Goal: Find contact information: Find contact information

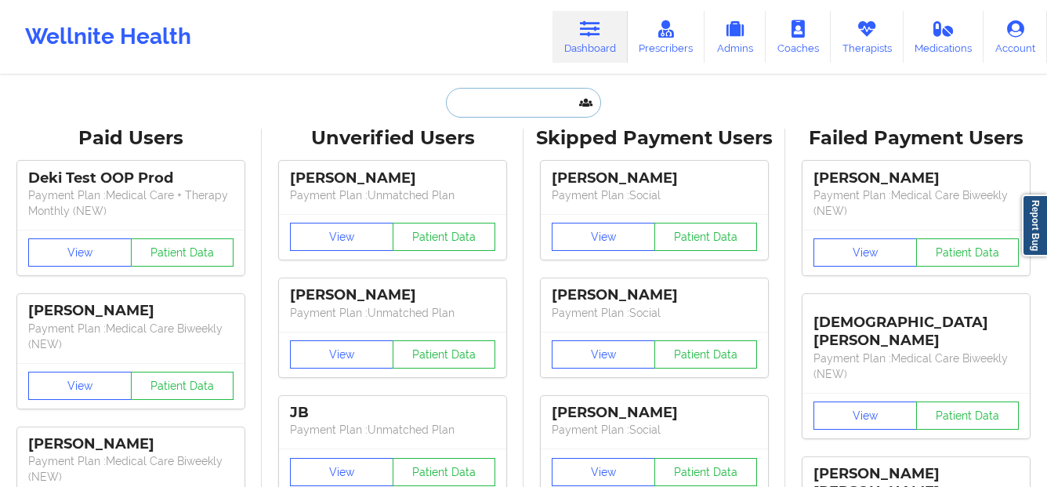
click at [511, 107] on input "text" at bounding box center [523, 103] width 155 height 30
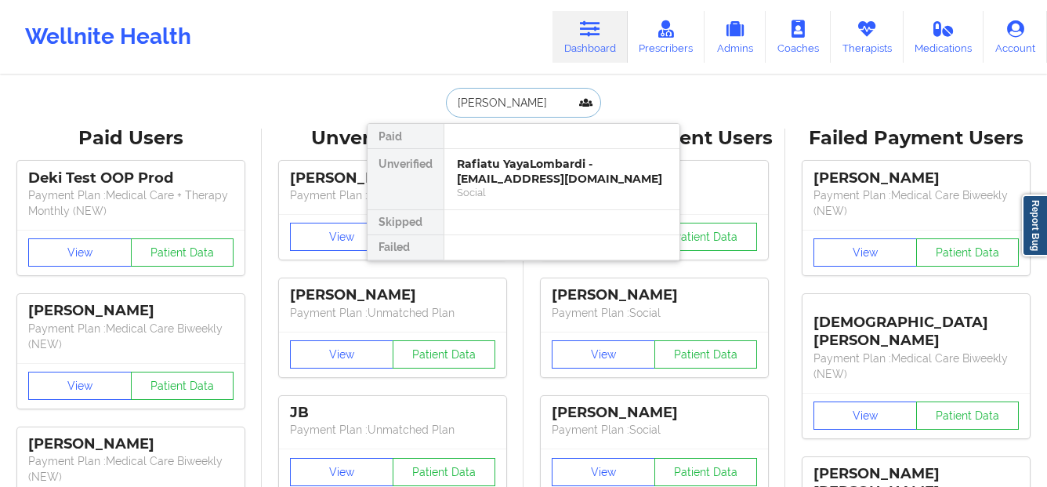
type input "[PERSON_NAME]"
click at [519, 180] on div "[PERSON_NAME] - [EMAIL_ADDRESS][DOMAIN_NAME]" at bounding box center [562, 171] width 210 height 29
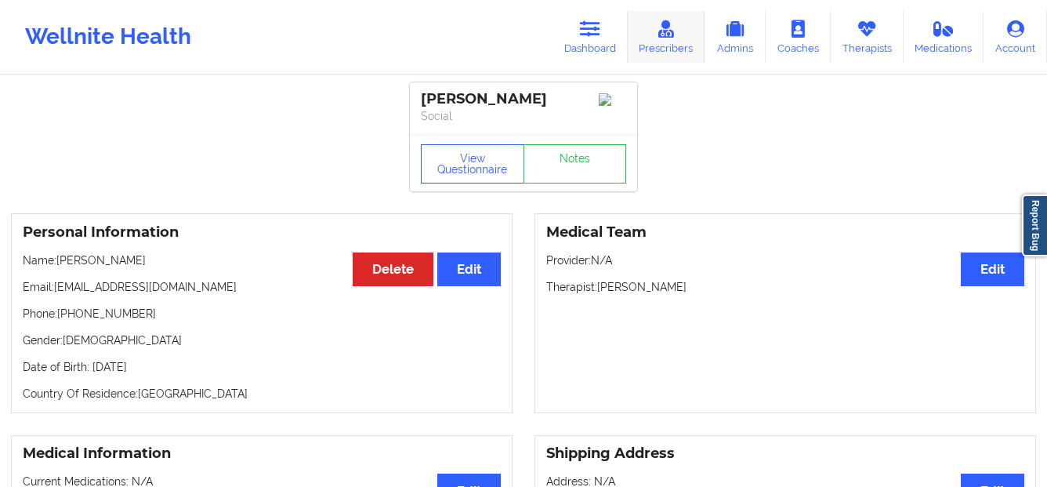
click at [638, 33] on link "Prescribers" at bounding box center [667, 37] width 78 height 52
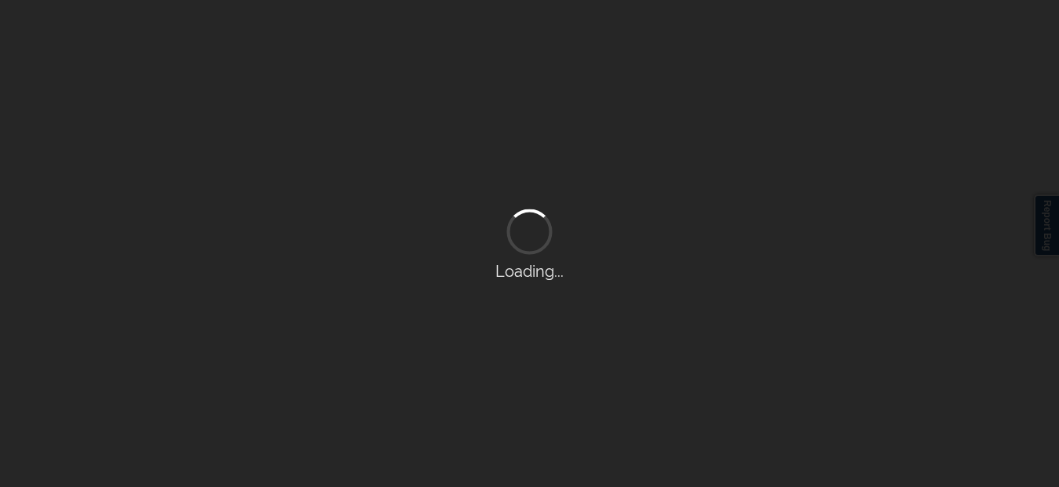
click at [576, 34] on div "Loading..." at bounding box center [529, 243] width 1059 height 487
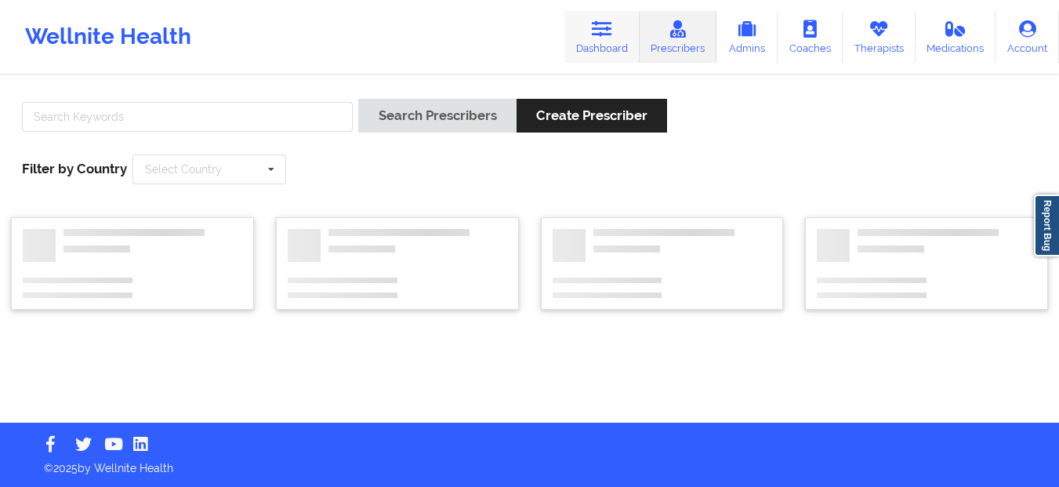
click at [614, 46] on link "Dashboard" at bounding box center [601, 37] width 75 height 52
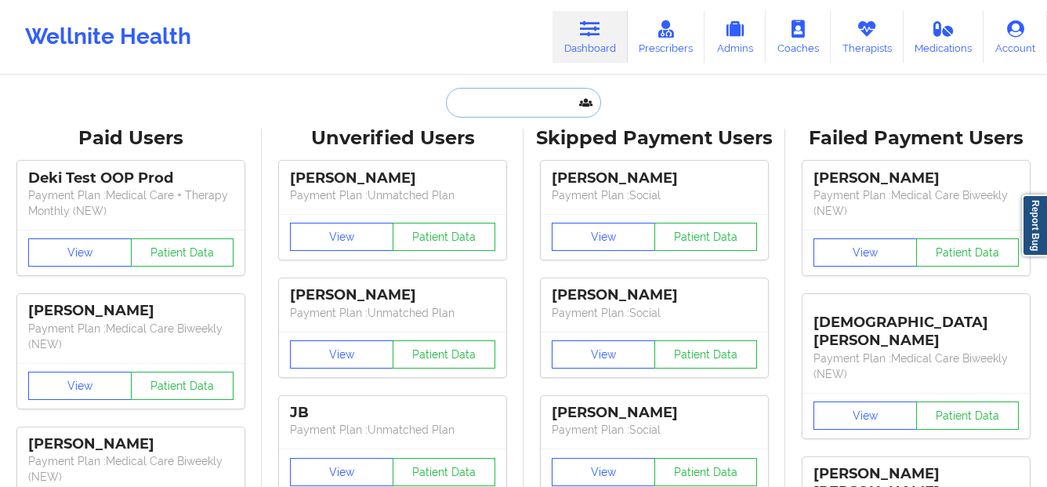
click at [458, 92] on input "text" at bounding box center [523, 103] width 155 height 30
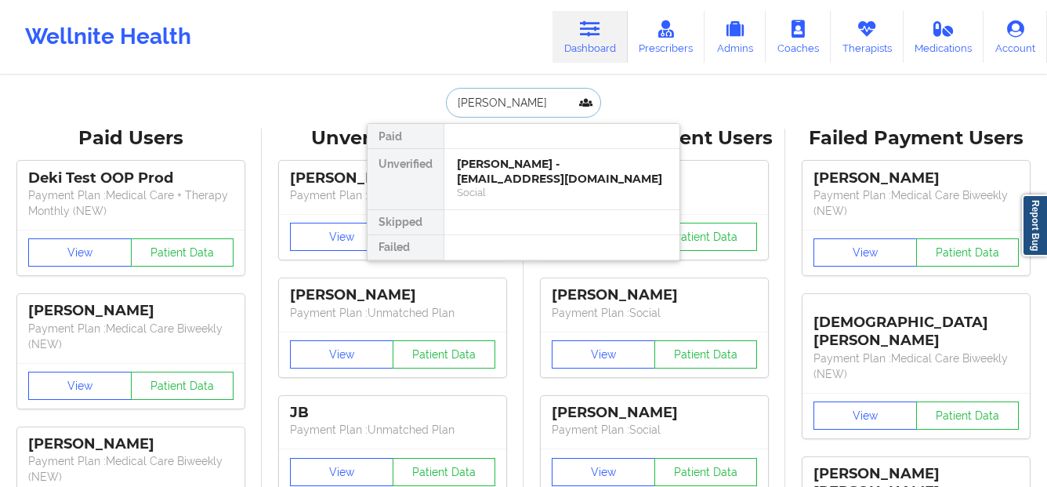
type input "[PERSON_NAME]"
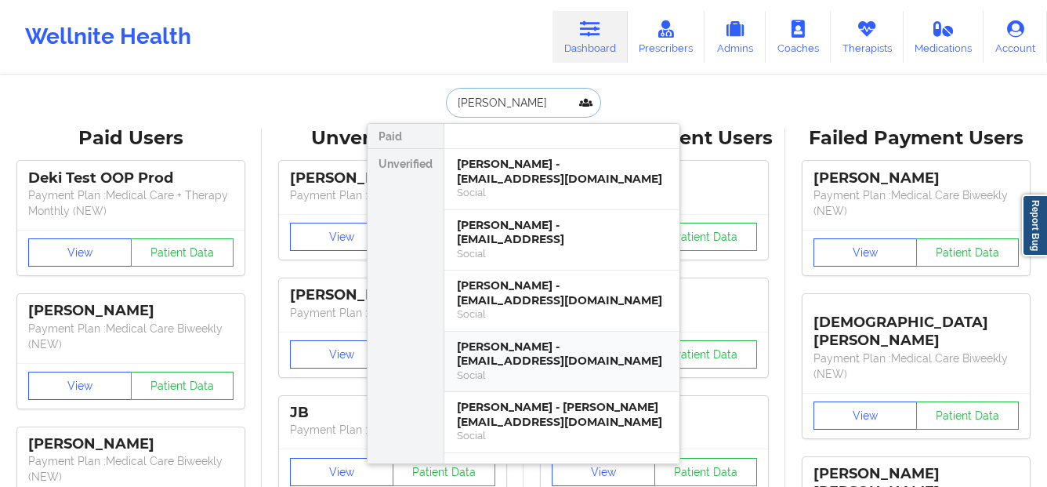
click at [559, 351] on div "[PERSON_NAME] - [EMAIL_ADDRESS][DOMAIN_NAME]" at bounding box center [562, 353] width 210 height 29
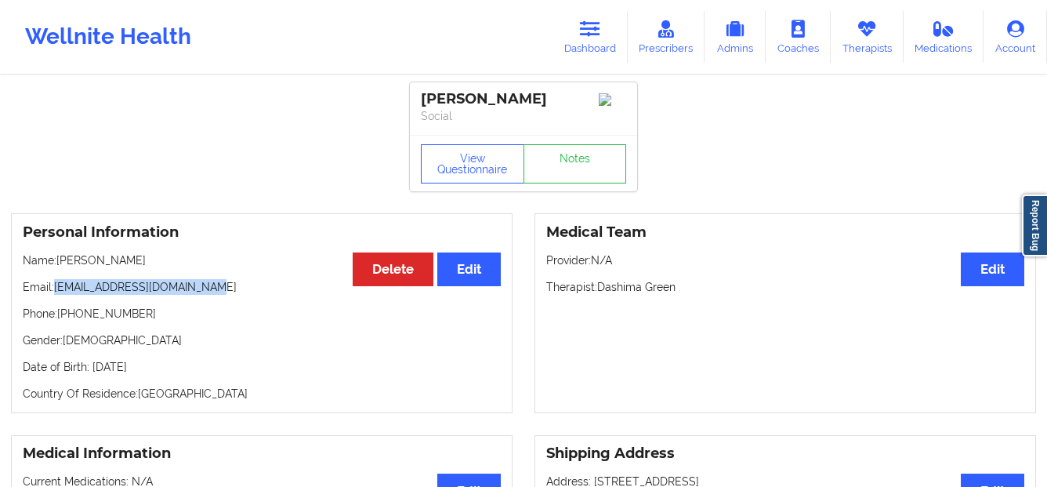
drag, startPoint x: 205, startPoint y: 294, endPoint x: 55, endPoint y: 297, distance: 150.5
click at [55, 295] on p "Email: [EMAIL_ADDRESS][DOMAIN_NAME]" at bounding box center [262, 287] width 478 height 16
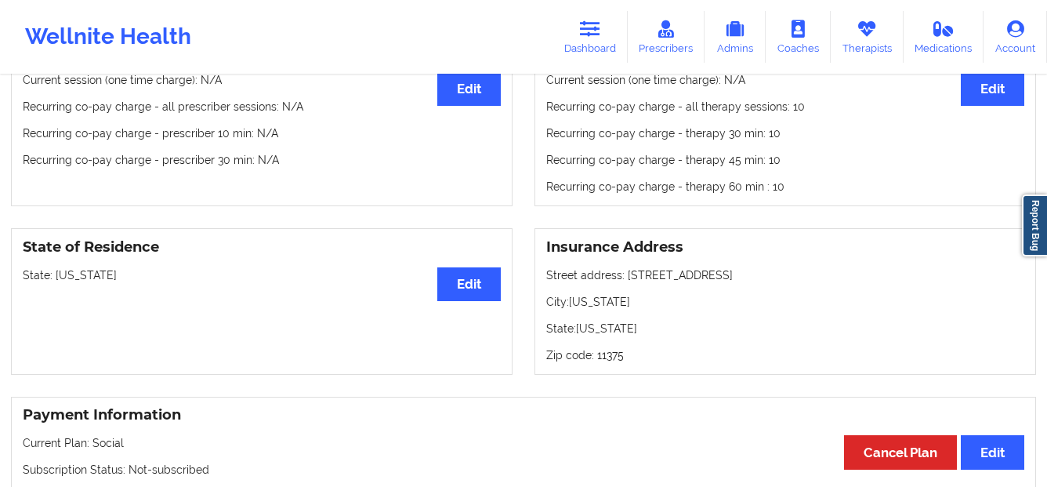
scroll to position [477, 0]
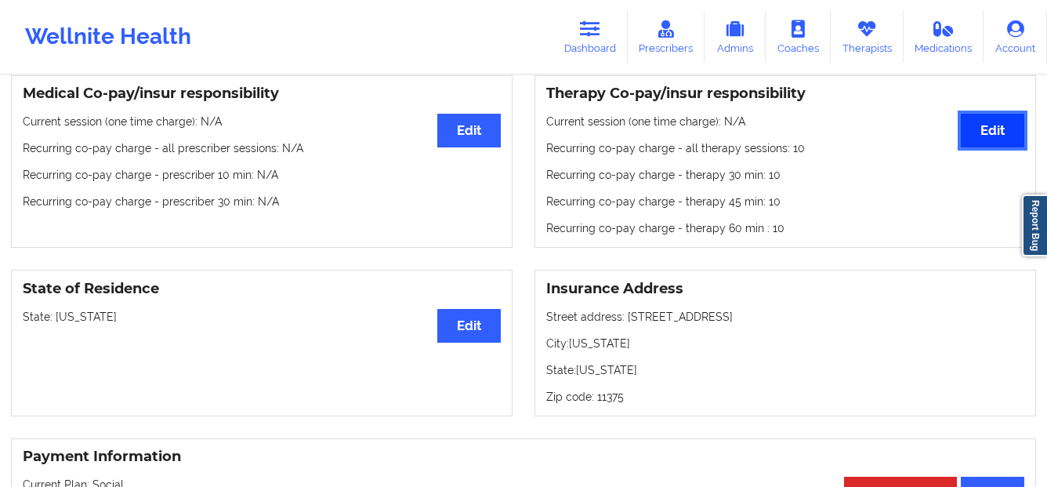
click at [991, 132] on button "Edit" at bounding box center [992, 131] width 63 height 34
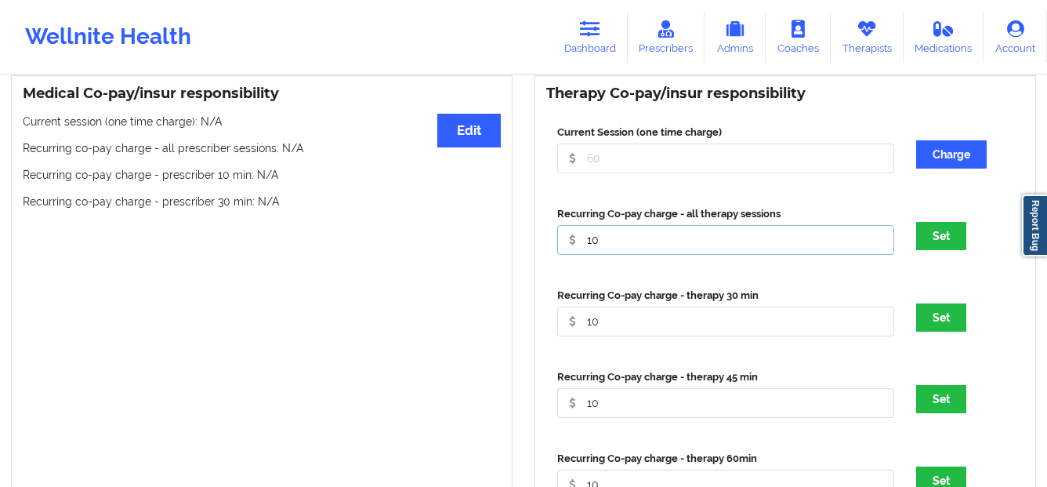
click at [688, 173] on input "10" at bounding box center [725, 158] width 337 height 30
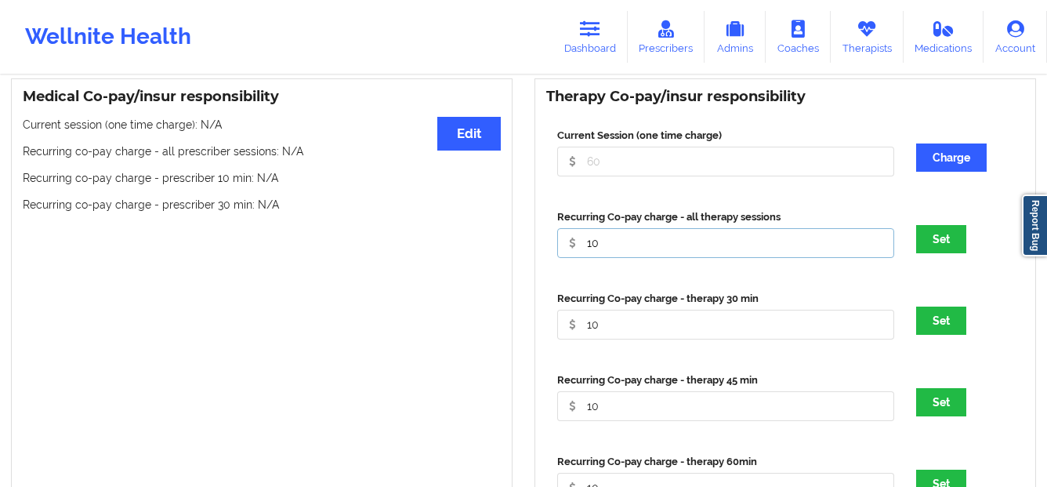
scroll to position [791, 0]
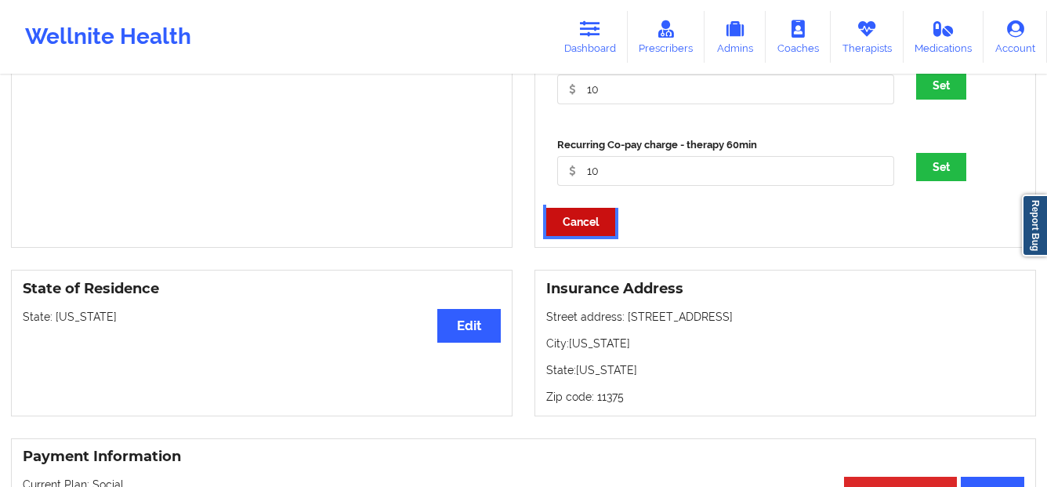
click at [606, 229] on button "Cancel" at bounding box center [580, 222] width 69 height 28
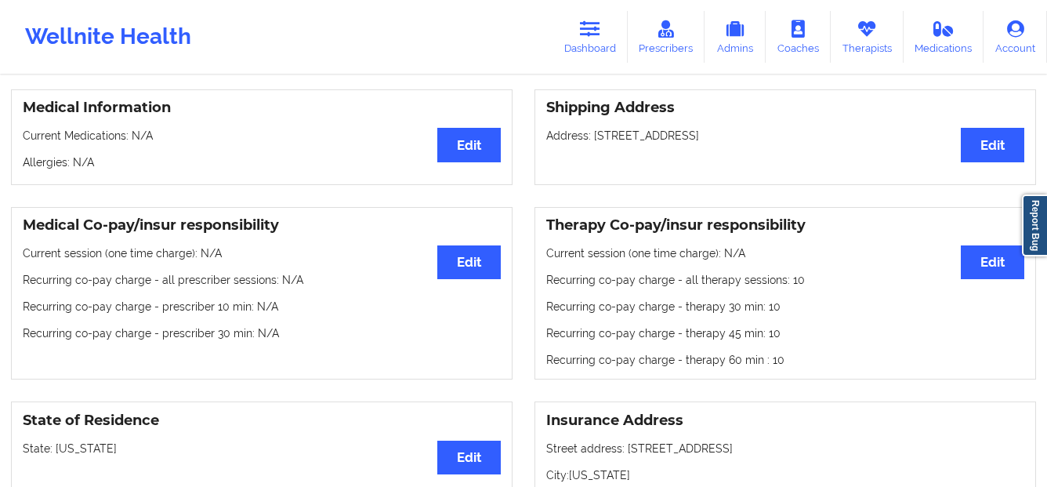
scroll to position [166, 0]
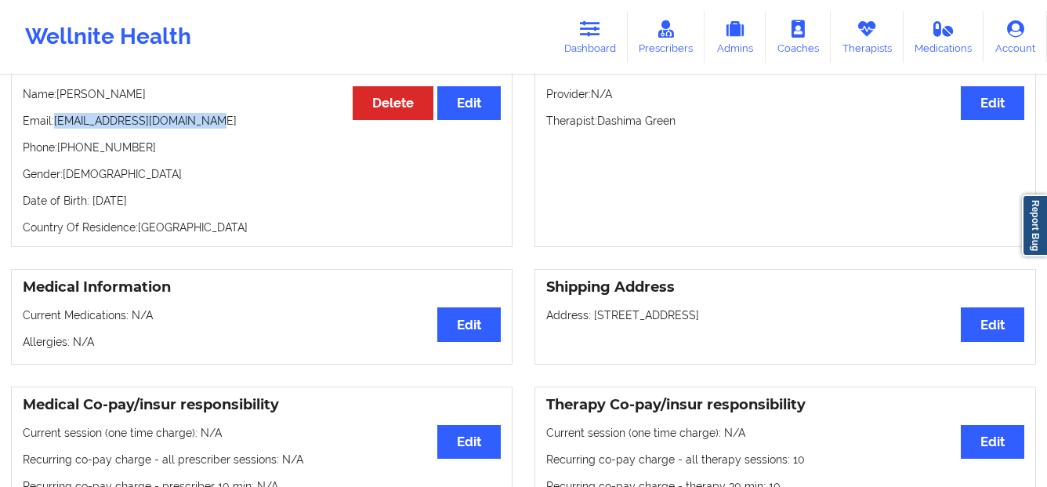
drag, startPoint x: 203, startPoint y: 129, endPoint x: 56, endPoint y: 121, distance: 146.8
click at [56, 121] on p "Email: [EMAIL_ADDRESS][DOMAIN_NAME]" at bounding box center [262, 121] width 478 height 16
copy p "[EMAIL_ADDRESS][DOMAIN_NAME]"
